Goal: Task Accomplishment & Management: Use online tool/utility

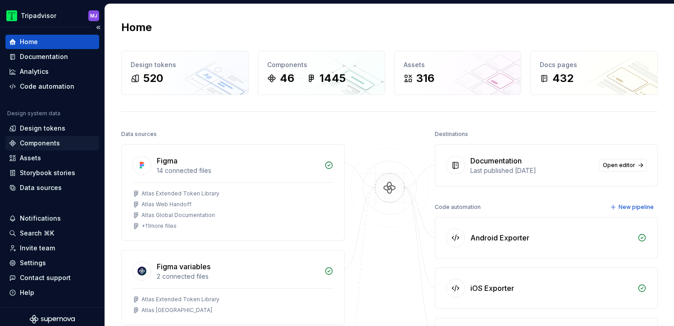
click at [66, 142] on div "Components" at bounding box center [52, 143] width 86 height 9
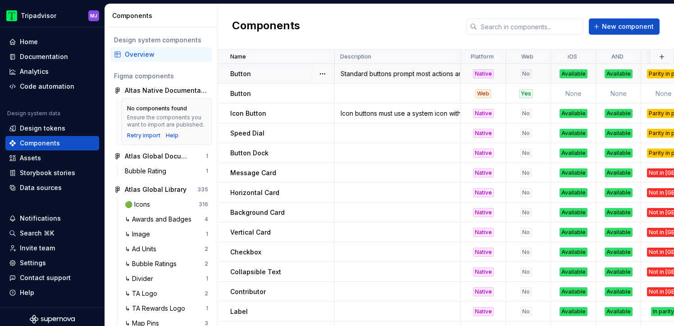
click at [284, 75] on div "Button" at bounding box center [282, 73] width 104 height 9
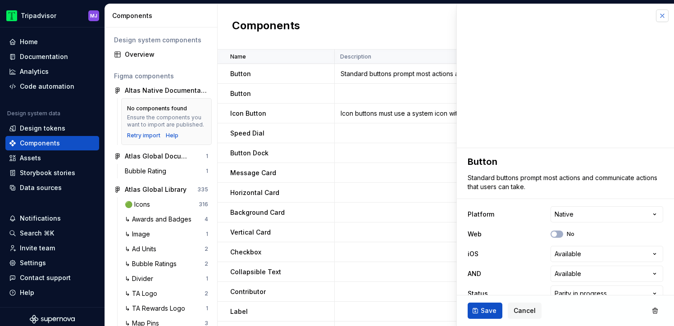
click at [661, 13] on button "button" at bounding box center [662, 15] width 13 height 13
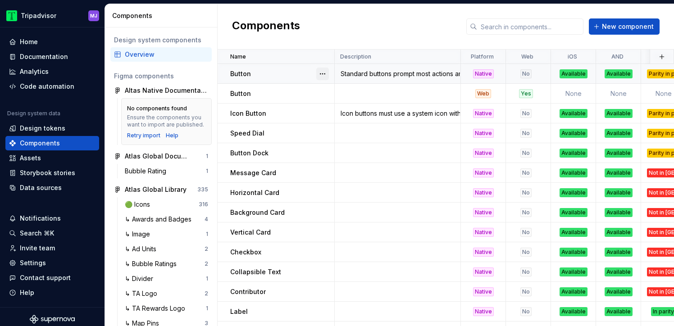
click at [321, 72] on button "button" at bounding box center [322, 74] width 13 height 13
click at [339, 88] on div "Open component detail" at bounding box center [370, 91] width 74 height 9
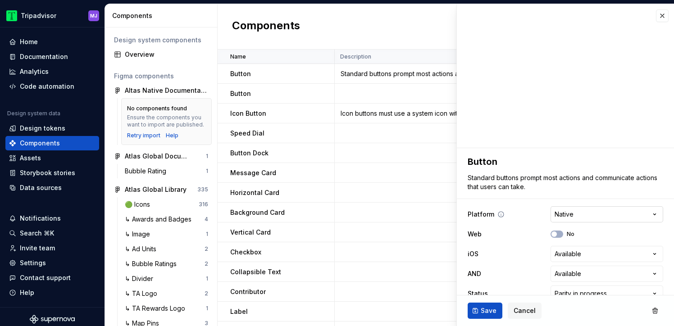
click at [586, 214] on html "Tripadvisor MJ Home Documentation Analytics Code automation Design system data …" at bounding box center [337, 163] width 674 height 326
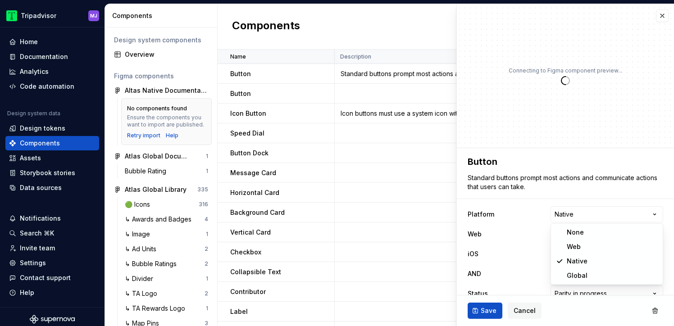
click at [598, 193] on html "Tripadvisor MJ Home Documentation Analytics Code automation Design system data …" at bounding box center [337, 163] width 674 height 326
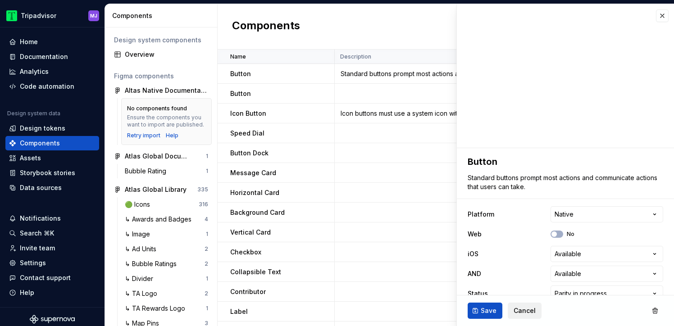
click at [516, 311] on span "Cancel" at bounding box center [524, 310] width 22 height 9
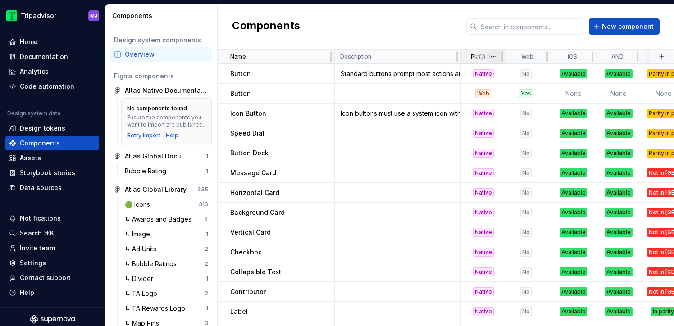
click at [495, 55] on html "Tripadvisor MJ Home Documentation Analytics Code automation Design system data …" at bounding box center [337, 163] width 674 height 326
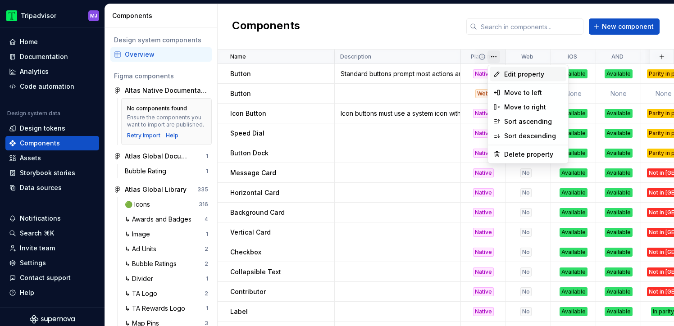
click at [513, 77] on span "Edit property" at bounding box center [533, 74] width 59 height 9
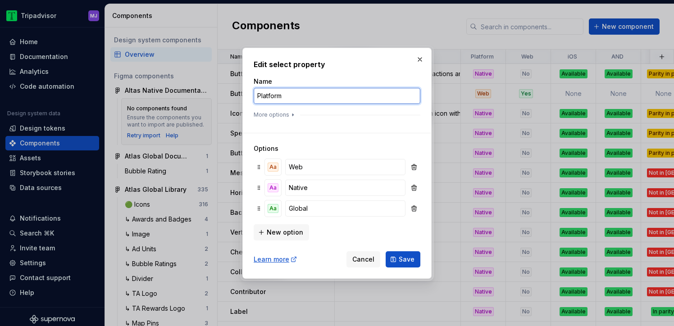
click at [326, 94] on input "Platform" at bounding box center [337, 96] width 167 height 16
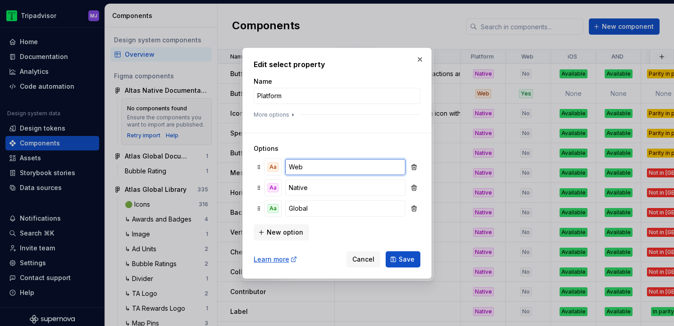
click at [333, 168] on input "Web" at bounding box center [345, 167] width 120 height 16
click at [326, 187] on input "Native" at bounding box center [345, 188] width 120 height 16
click at [321, 208] on input "Global" at bounding box center [345, 208] width 120 height 16
click at [270, 257] on div "Learn more" at bounding box center [276, 259] width 44 height 9
click at [419, 60] on button "button" at bounding box center [419, 59] width 13 height 13
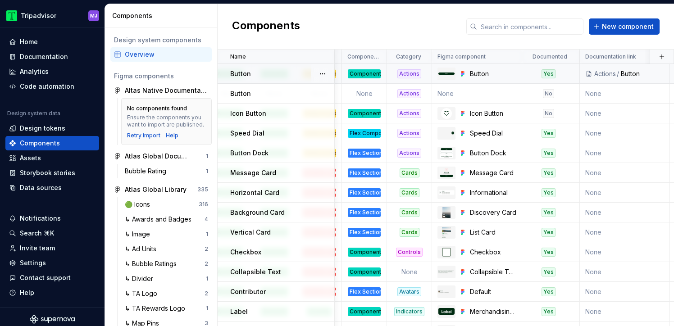
scroll to position [0, 336]
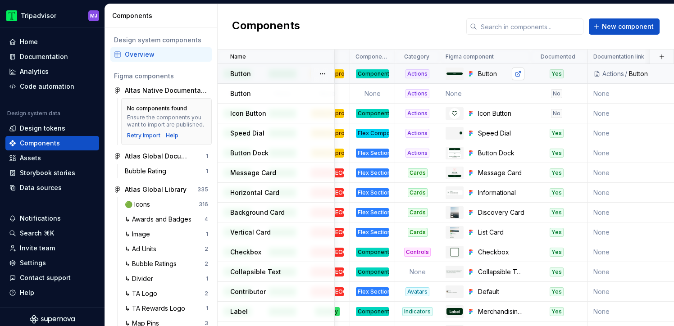
click at [517, 71] on link at bounding box center [518, 74] width 13 height 13
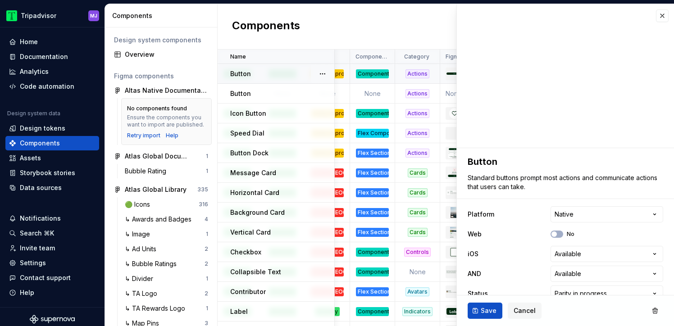
type textarea "*"
click at [517, 309] on span "Cancel" at bounding box center [524, 310] width 22 height 9
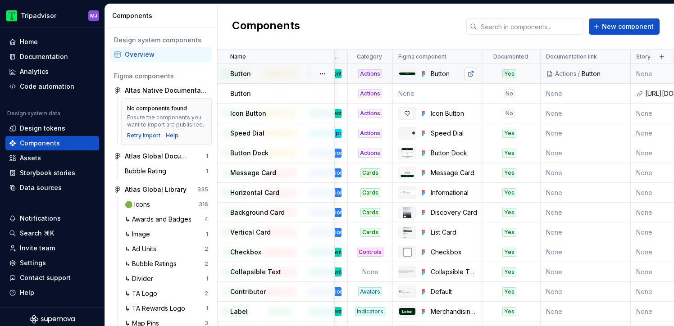
scroll to position [0, 380]
